Goal: Task Accomplishment & Management: Use online tool/utility

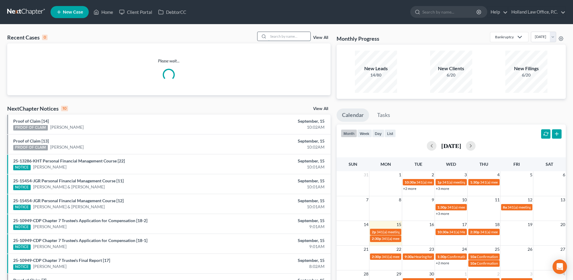
click at [275, 36] on input "search" at bounding box center [289, 36] width 42 height 9
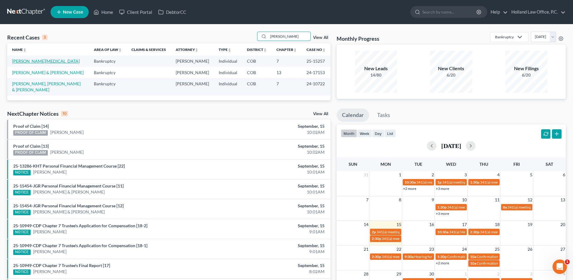
type input "[PERSON_NAME]"
click at [31, 59] on link "[PERSON_NAME][MEDICAL_DATA]" at bounding box center [46, 60] width 68 height 5
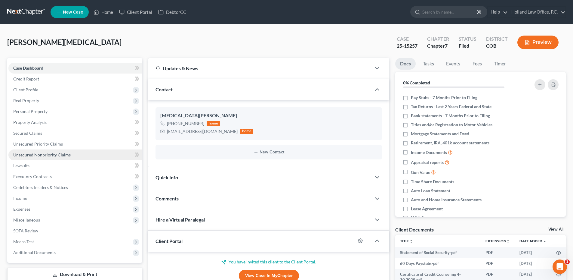
click at [54, 155] on span "Unsecured Nonpriority Claims" at bounding box center [41, 154] width 57 height 5
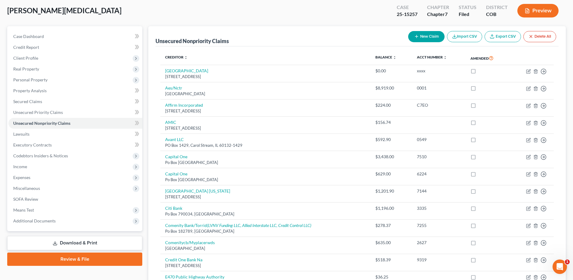
scroll to position [30, 0]
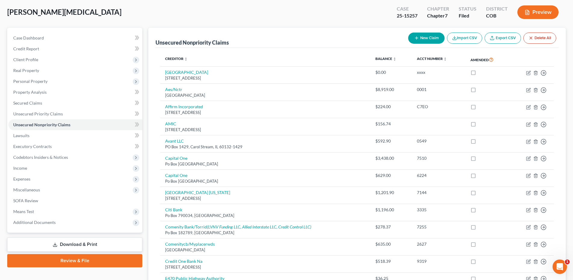
click at [421, 34] on button "New Claim" at bounding box center [426, 38] width 36 height 11
select select "0"
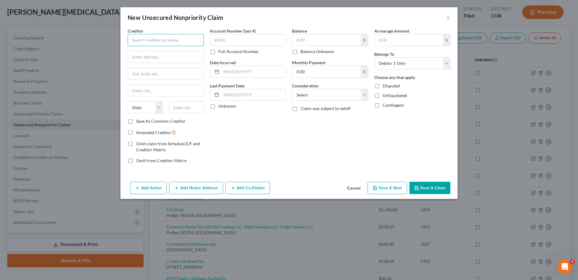
click at [139, 39] on input "text" at bounding box center [166, 40] width 76 height 12
type input "Comcast"
click at [351, 188] on button "Cancel" at bounding box center [353, 188] width 23 height 12
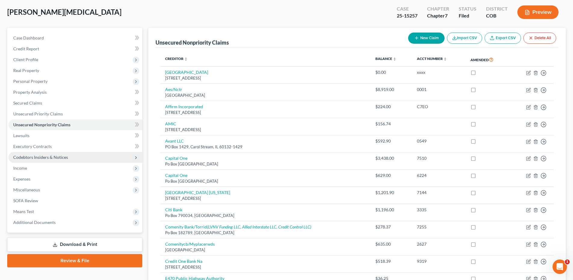
click at [42, 156] on span "Codebtors Insiders & Notices" at bounding box center [40, 156] width 55 height 5
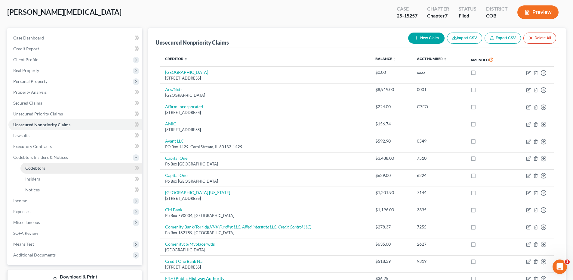
click at [36, 171] on link "Codebtors" at bounding box center [81, 168] width 122 height 11
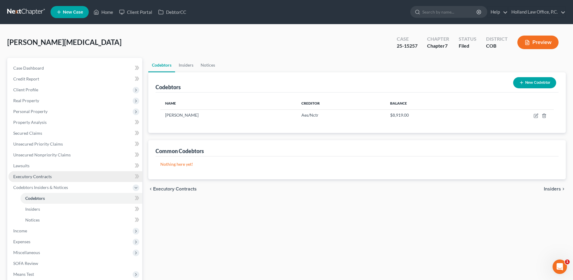
click at [34, 177] on span "Executory Contracts" at bounding box center [32, 176] width 39 height 5
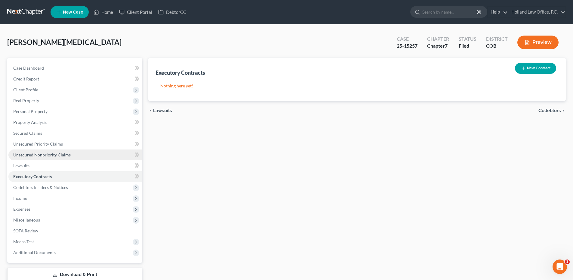
click at [54, 153] on span "Unsecured Nonpriority Claims" at bounding box center [41, 154] width 57 height 5
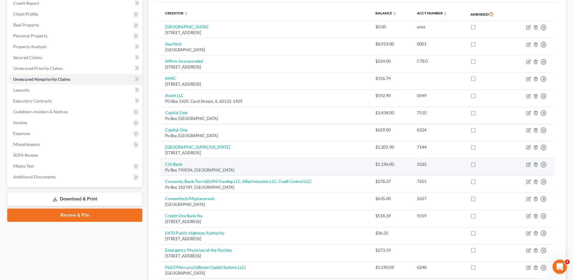
scroll to position [90, 0]
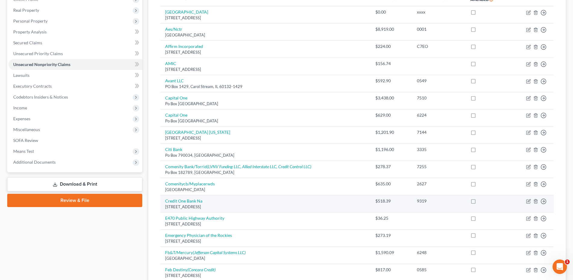
drag, startPoint x: 165, startPoint y: 207, endPoint x: 234, endPoint y: 207, distance: 68.6
click at [234, 207] on div "[STREET_ADDRESS]" at bounding box center [265, 207] width 201 height 6
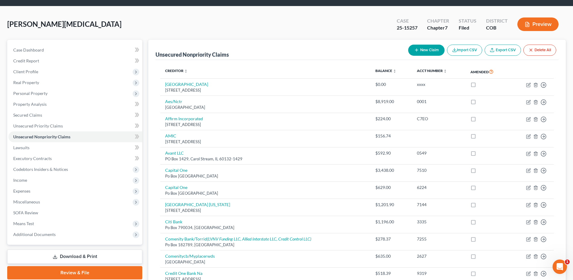
scroll to position [0, 0]
